Goal: Transaction & Acquisition: Subscribe to service/newsletter

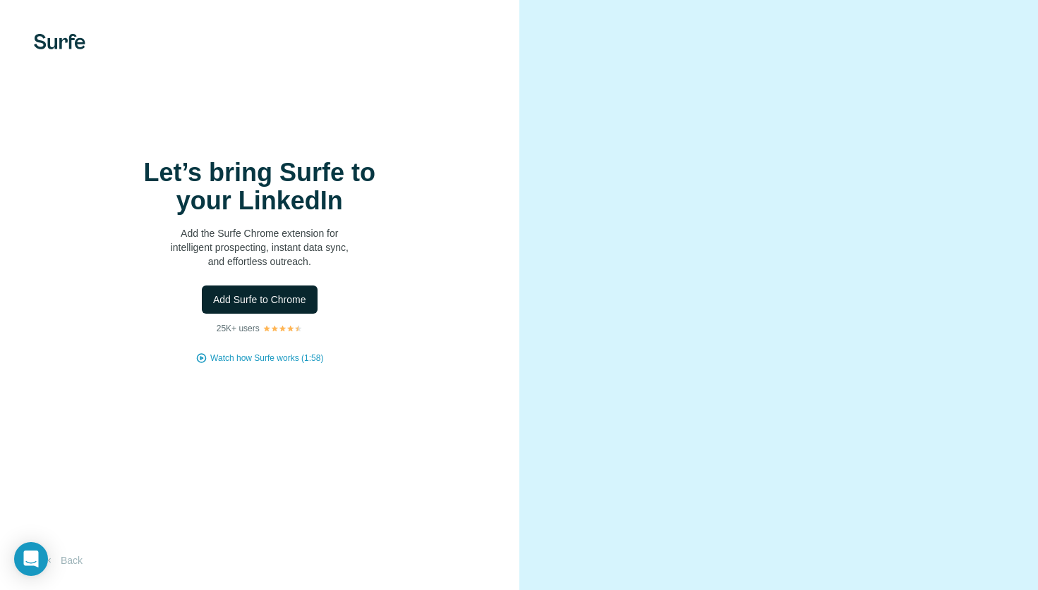
click at [275, 299] on span "Add Surfe to Chrome" at bounding box center [259, 300] width 93 height 14
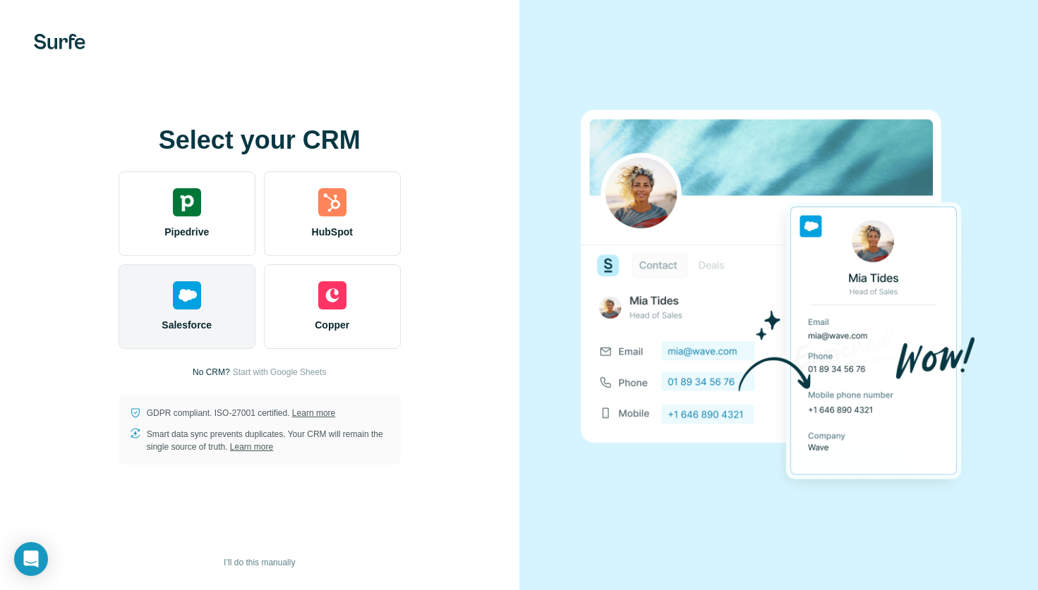
click at [197, 309] on div "Salesforce" at bounding box center [186, 306] width 137 height 85
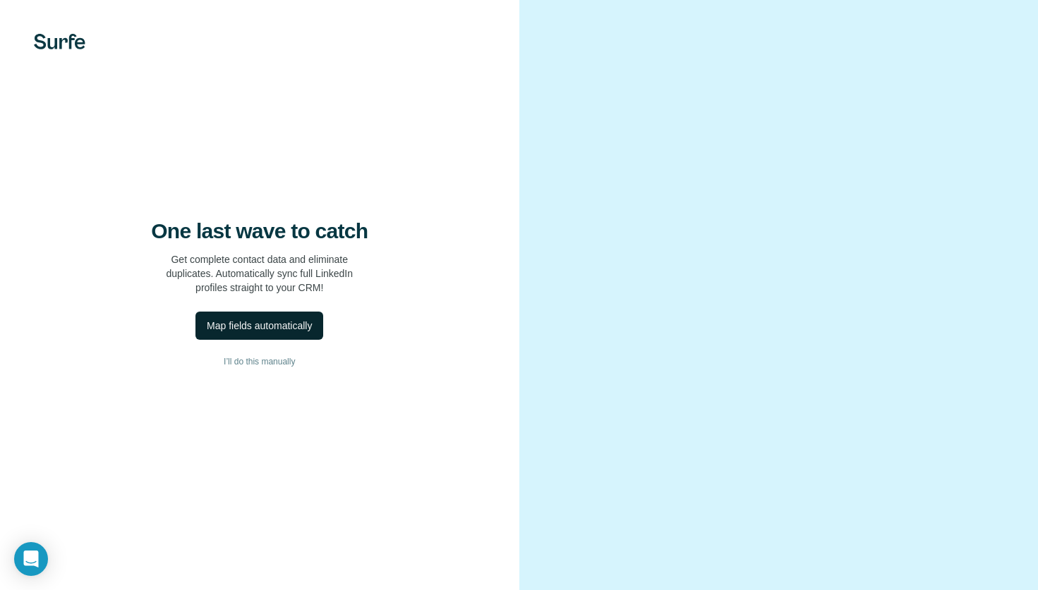
click at [276, 324] on div "Map fields automatically" at bounding box center [259, 326] width 105 height 14
